Goal: Information Seeking & Learning: Learn about a topic

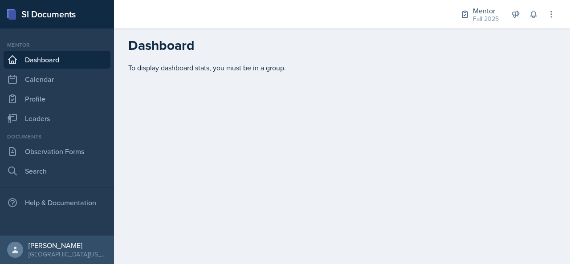
click at [545, 20] on div "Mentor Fall 2025 Mentor Fall 2025 Leader MATH 1315 / Spring 2025 Leader INSY 23…" at bounding box center [502, 14] width 108 height 29
click at [551, 15] on icon at bounding box center [551, 14] width 9 height 9
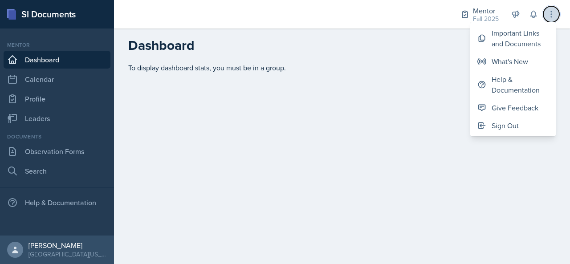
click at [555, 16] on icon at bounding box center [551, 14] width 9 height 9
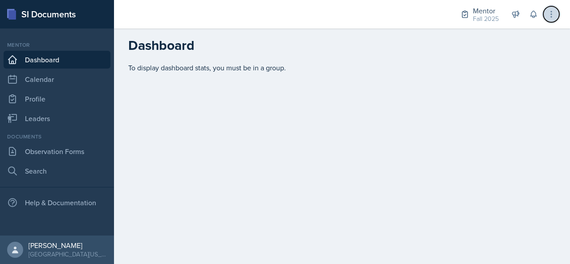
click at [552, 14] on icon at bounding box center [551, 14] width 9 height 9
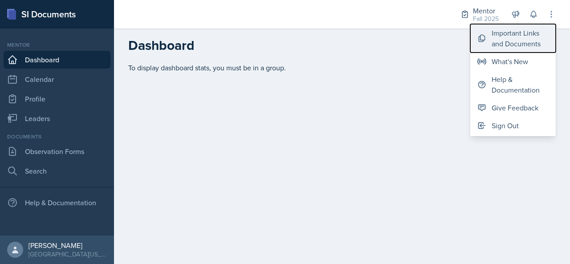
click at [508, 34] on div "Important Links and Documents" at bounding box center [520, 38] width 57 height 21
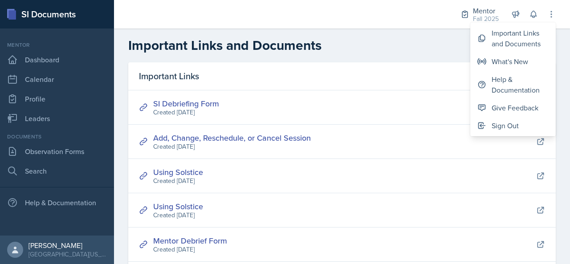
drag, startPoint x: 359, startPoint y: 125, endPoint x: 307, endPoint y: 114, distance: 52.8
click at [307, 114] on div "SI Debriefing Form Created [DATE] Add, Change, Reschedule, or Cancel Session Cr…" at bounding box center [342, 227] width 428 height 274
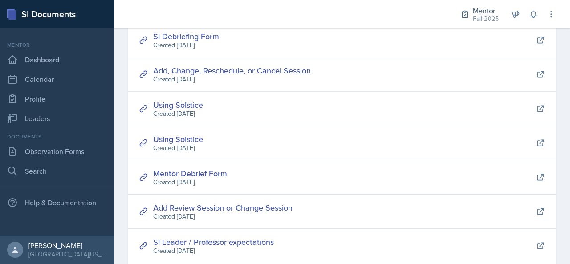
scroll to position [119, 0]
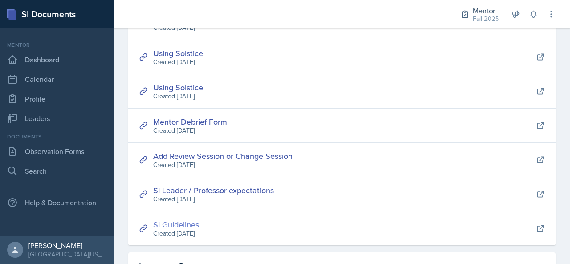
click at [166, 223] on link "SI Guidelines" at bounding box center [176, 224] width 46 height 11
click at [182, 192] on link "SI Leader / Professor expectations" at bounding box center [213, 190] width 121 height 11
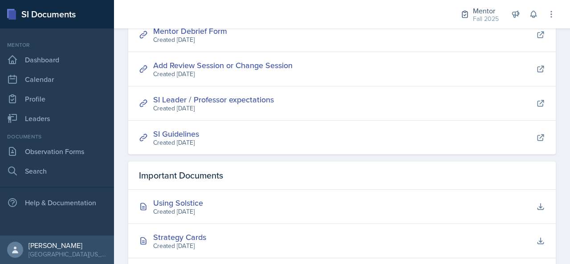
scroll to position [254, 0]
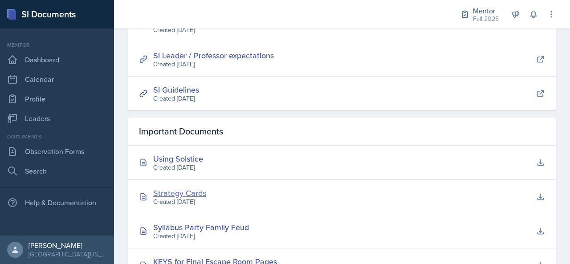
click at [197, 194] on div "Strategy Cards" at bounding box center [179, 193] width 53 height 12
